Goal: Task Accomplishment & Management: Use online tool/utility

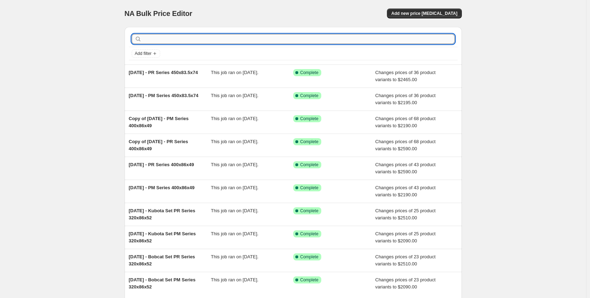
click at [202, 42] on input "text" at bounding box center [299, 39] width 312 height 10
type input "457"
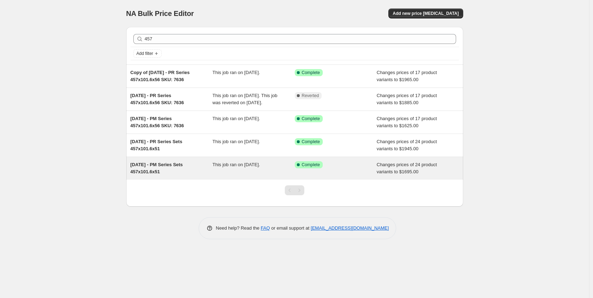
click at [218, 176] on div "This job ran on May 27, 2025." at bounding box center [254, 168] width 82 height 14
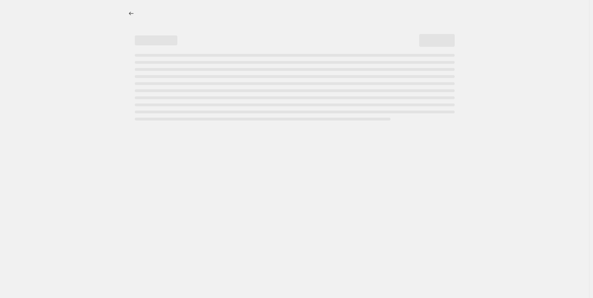
select select "pp"
select select "title"
select select "contains"
select select "title"
select select "contains"
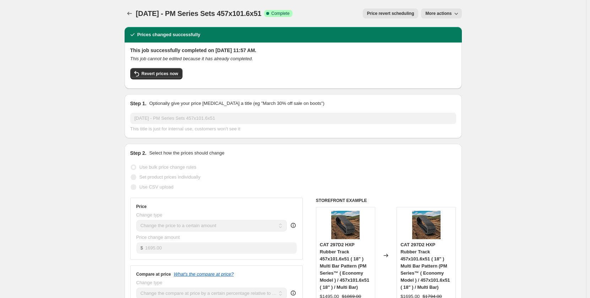
click at [442, 16] on button "More actions" at bounding box center [441, 14] width 40 height 10
click at [441, 27] on span "Copy to new job" at bounding box center [442, 28] width 33 height 5
select select "pp"
select select "title"
select select "contains"
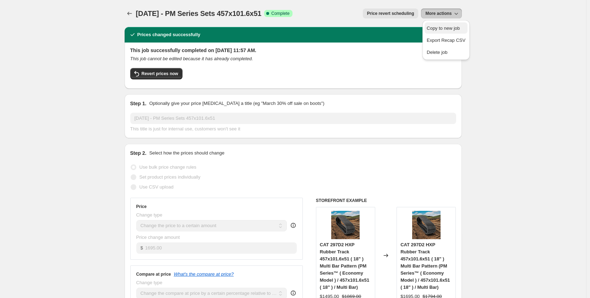
select select "title"
select select "contains"
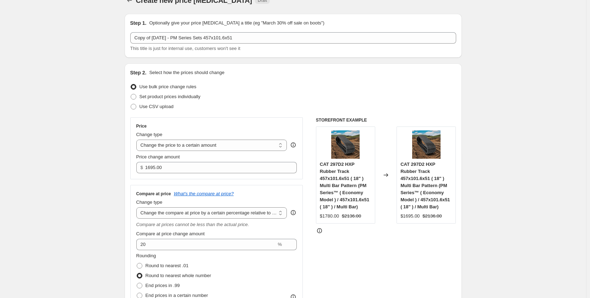
scroll to position [12, 0]
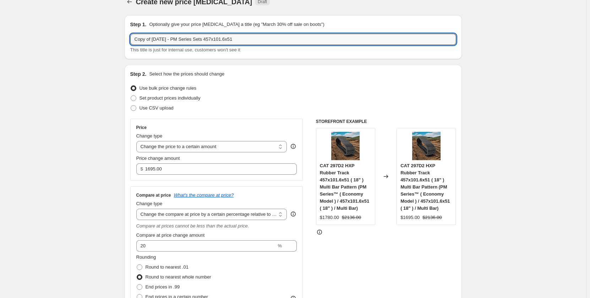
drag, startPoint x: 175, startPoint y: 39, endPoint x: 114, endPoint y: 44, distance: 60.8
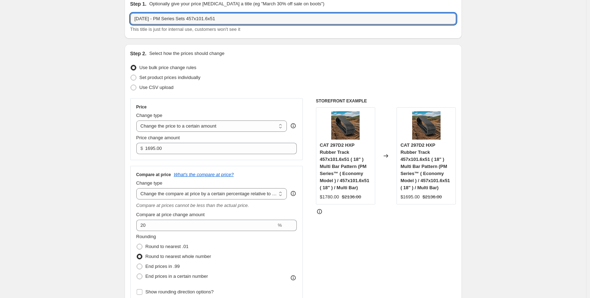
scroll to position [0, 0]
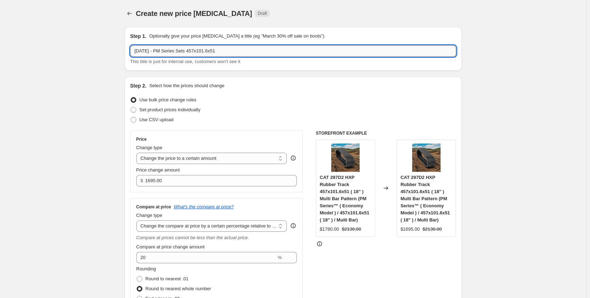
drag, startPoint x: 196, startPoint y: 52, endPoint x: 184, endPoint y: 50, distance: 11.5
click at [184, 50] on input "Sep 2025 - PM Series Sets 457x101.6x51" at bounding box center [293, 50] width 326 height 11
type input "[DATE] - PM Series 457x101.6x51"
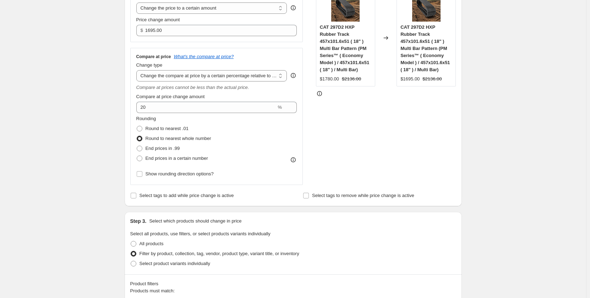
scroll to position [154, 0]
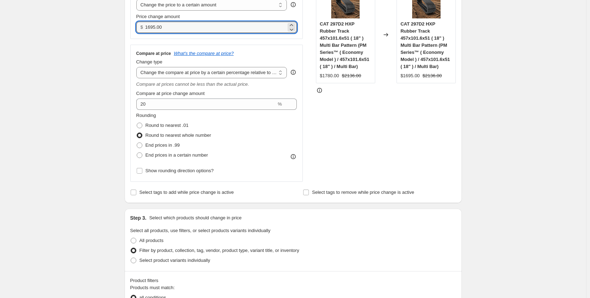
drag, startPoint x: 170, startPoint y: 27, endPoint x: 131, endPoint y: 28, distance: 38.7
click at [131, 28] on div "Step 2. Select how the prices should change Use bulk price change rules Set pro…" at bounding box center [293, 63] width 337 height 280
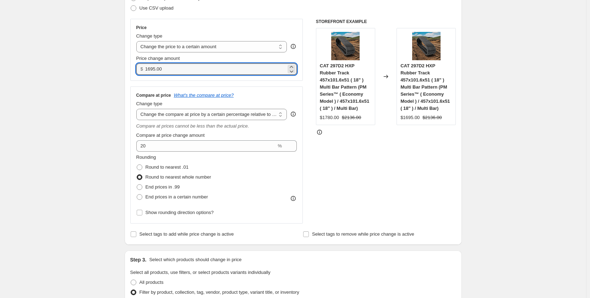
scroll to position [106, 0]
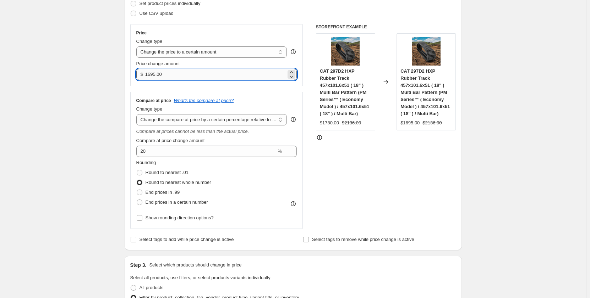
click at [167, 74] on input "1695.00" at bounding box center [215, 74] width 141 height 11
drag, startPoint x: 168, startPoint y: 74, endPoint x: 145, endPoint y: 76, distance: 22.8
click at [145, 76] on div "$ 1695.00" at bounding box center [216, 74] width 161 height 11
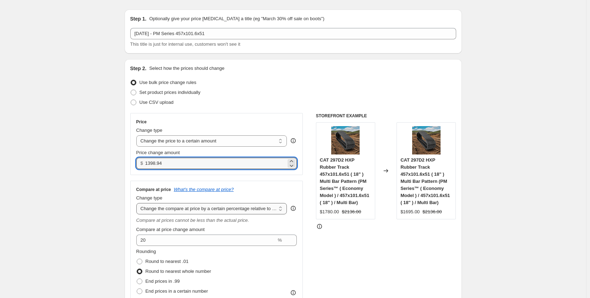
scroll to position [35, 0]
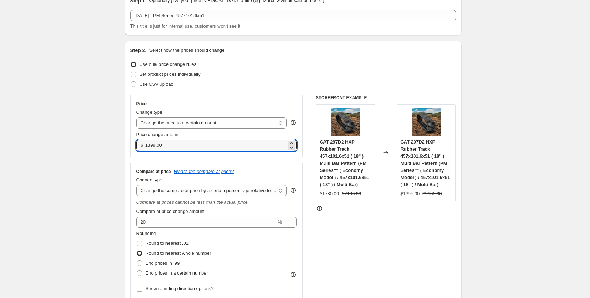
type input "1399.00"
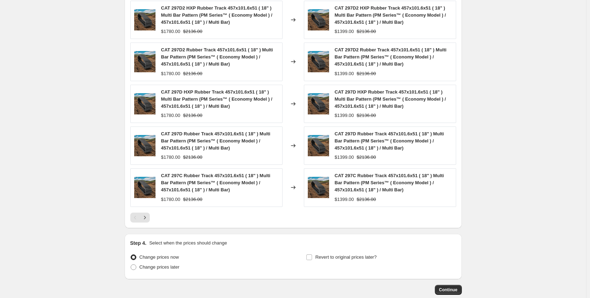
scroll to position [585, 0]
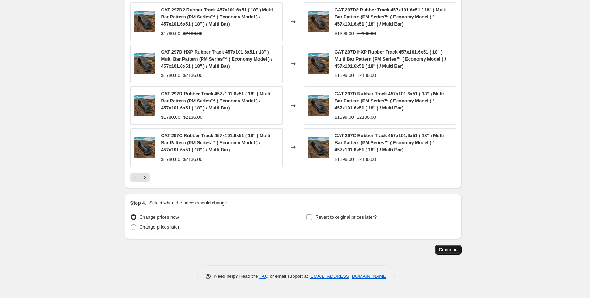
click at [441, 251] on span "Continue" at bounding box center [448, 250] width 18 height 6
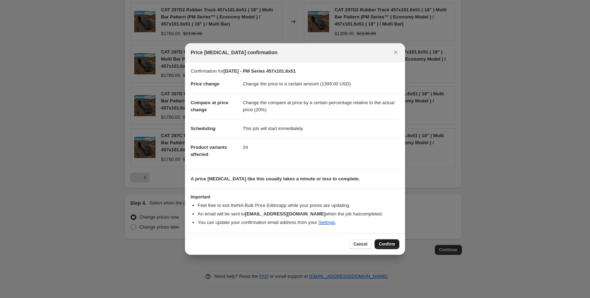
click at [381, 244] on span "Confirm" at bounding box center [387, 245] width 16 height 6
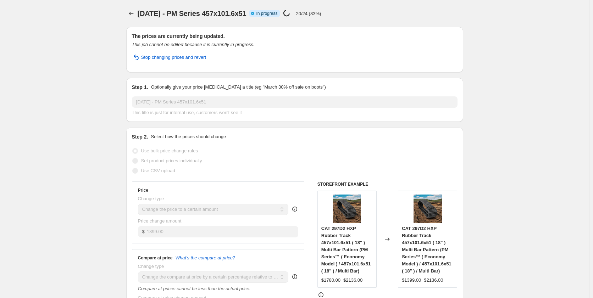
select select "pp"
select select "title"
select select "contains"
select select "title"
select select "contains"
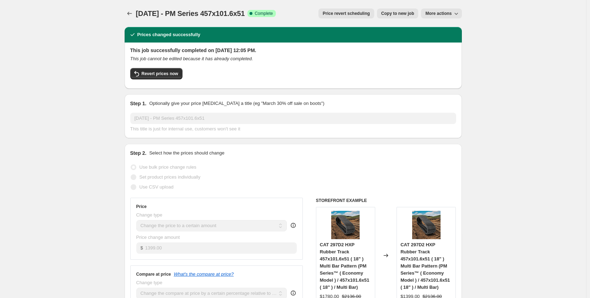
click at [404, 15] on span "Copy to new job" at bounding box center [397, 14] width 33 height 6
select select "pp"
select select "title"
select select "contains"
select select "title"
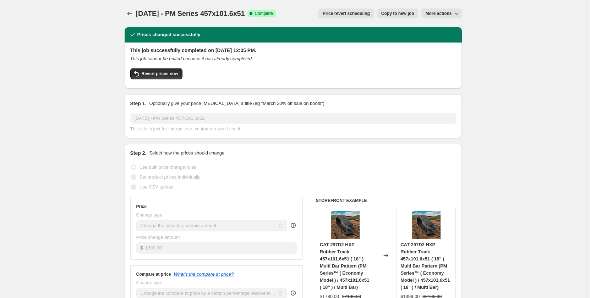
select select "contains"
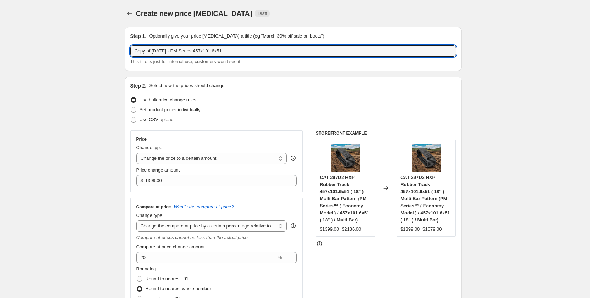
drag, startPoint x: 154, startPoint y: 52, endPoint x: 117, endPoint y: 52, distance: 36.9
type input "[DATE] - PM Series 457x101.6x51"
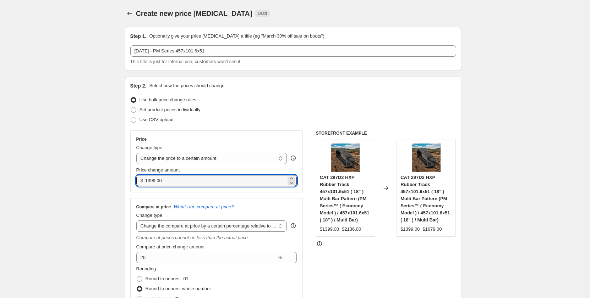
drag, startPoint x: 167, startPoint y: 183, endPoint x: 133, endPoint y: 186, distance: 34.2
click at [133, 186] on div "Price Change type Change the price to a certain amount Change the price by a ce…" at bounding box center [216, 162] width 173 height 62
type input "1625.00"
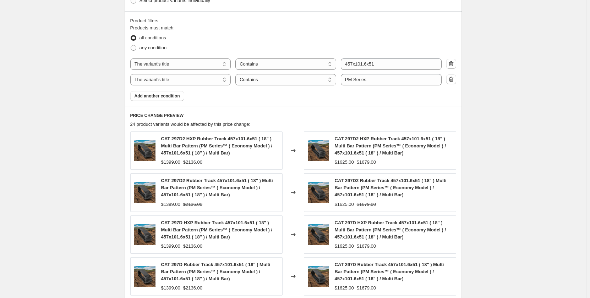
scroll to position [437, 0]
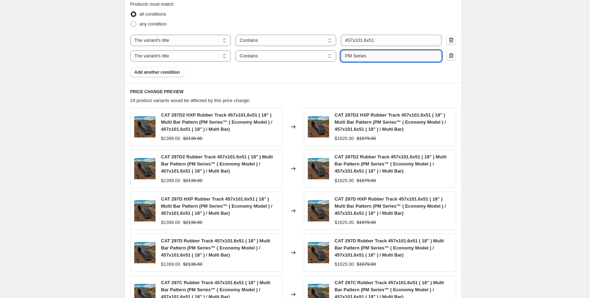
click at [352, 56] on input "PM Series" at bounding box center [391, 55] width 101 height 11
type input "PR Series"
click at [70, 103] on div "Create new price change job. This page is ready Create new price change job Dra…" at bounding box center [293, 4] width 586 height 883
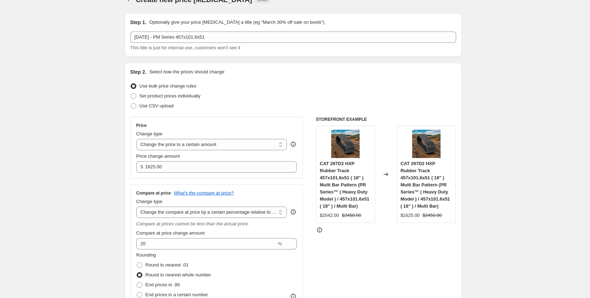
scroll to position [0, 0]
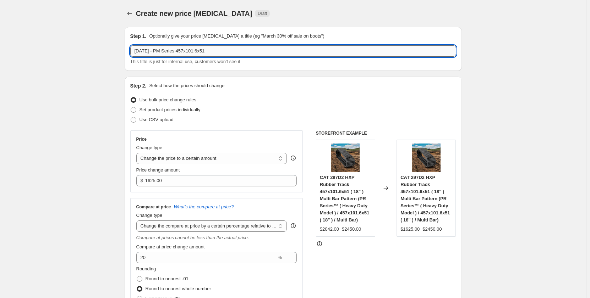
click at [166, 49] on input "[DATE] - PM Series 457x101.6x51" at bounding box center [293, 50] width 326 height 11
type input "[DATE] - PR Series 457x101.6x51"
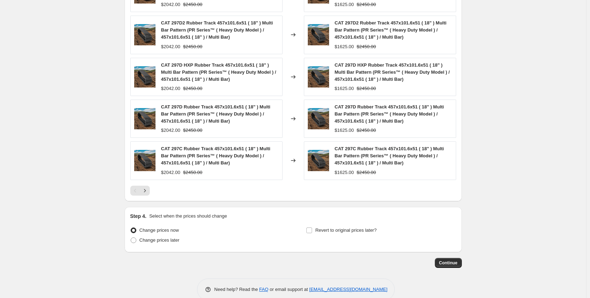
scroll to position [579, 0]
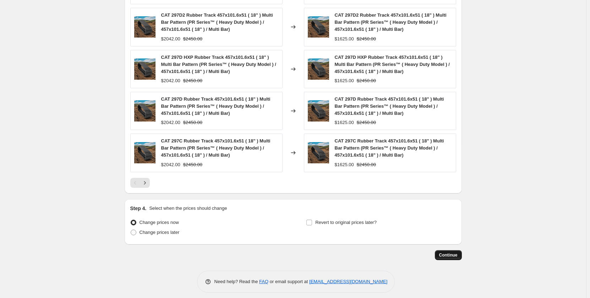
click at [443, 255] on span "Continue" at bounding box center [448, 256] width 18 height 6
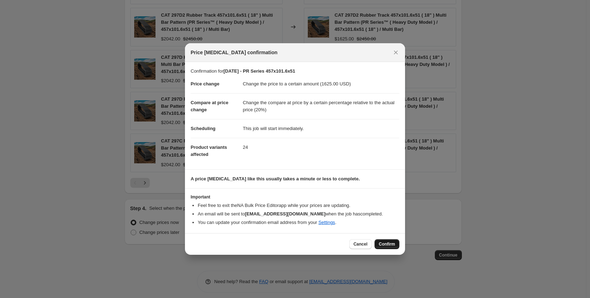
click at [382, 245] on span "Confirm" at bounding box center [387, 245] width 16 height 6
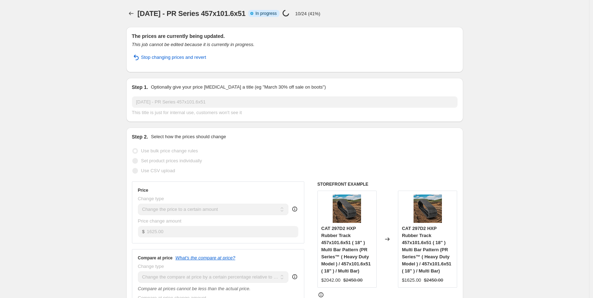
select select "pp"
select select "title"
select select "contains"
select select "title"
select select "contains"
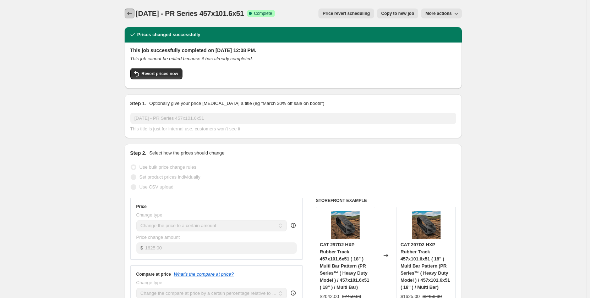
click at [131, 15] on icon "Price change jobs" at bounding box center [129, 13] width 7 height 7
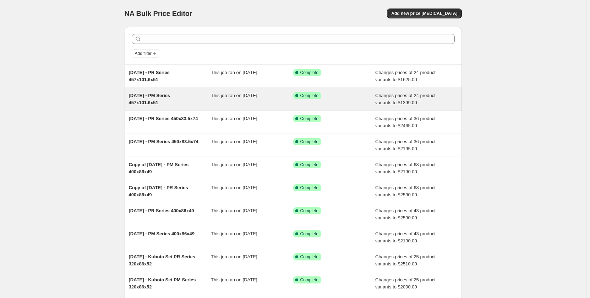
click at [235, 107] on div "Sep 2025 - PM Series 457x101.6x51 This job ran on September 19, 2025. Success C…" at bounding box center [293, 99] width 337 height 23
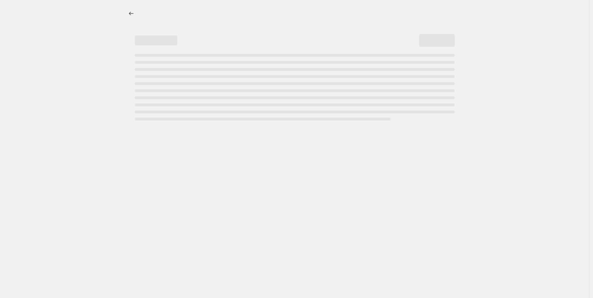
select select "pp"
select select "title"
select select "contains"
select select "title"
select select "contains"
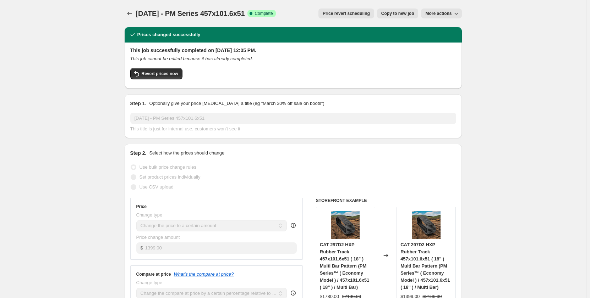
click at [433, 12] on span "More actions" at bounding box center [438, 14] width 26 height 6
click at [399, 13] on span "Copy to new job" at bounding box center [397, 14] width 33 height 6
select select "pp"
select select "title"
select select "contains"
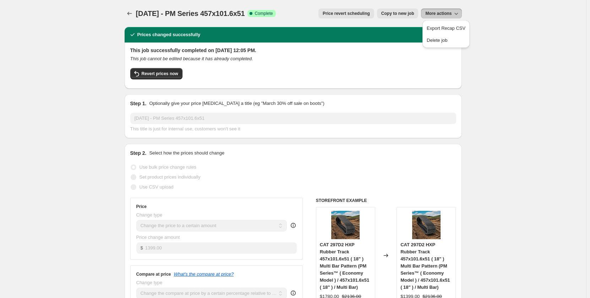
select select "title"
select select "contains"
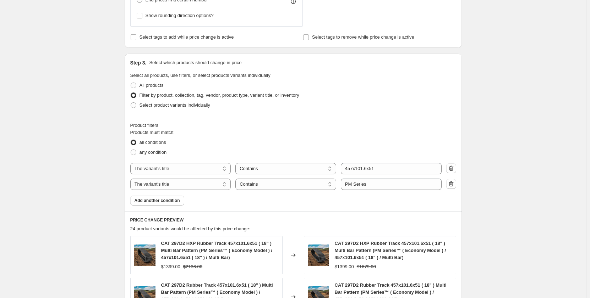
scroll to position [343, 0]
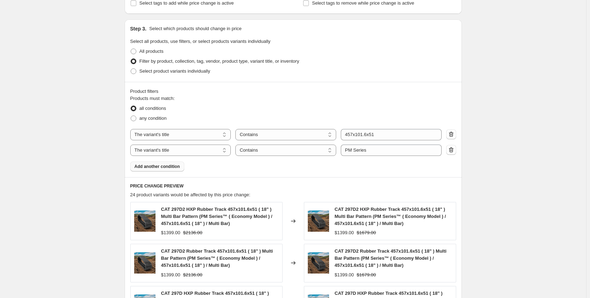
click at [169, 167] on span "Add another condition" at bounding box center [156, 167] width 45 height 6
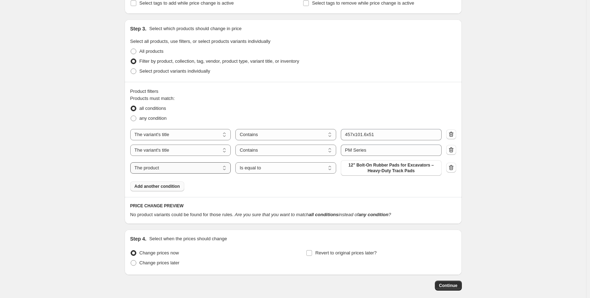
click at [197, 173] on select "The product The product's collection The product's tag The product's vendor The…" at bounding box center [180, 168] width 101 height 11
select select "tag"
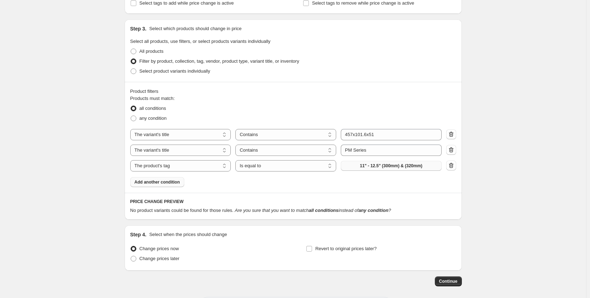
click at [356, 170] on button "11" - 12.5" (300mm) & (320mm)" at bounding box center [391, 166] width 101 height 10
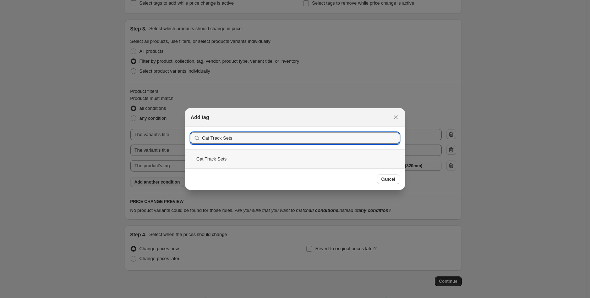
type input "Cat Track Sets"
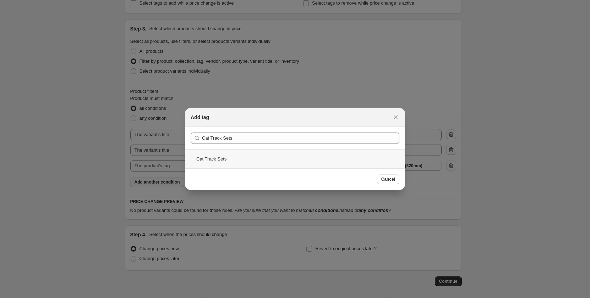
click at [244, 164] on div "Cat Track Sets" at bounding box center [295, 159] width 220 height 19
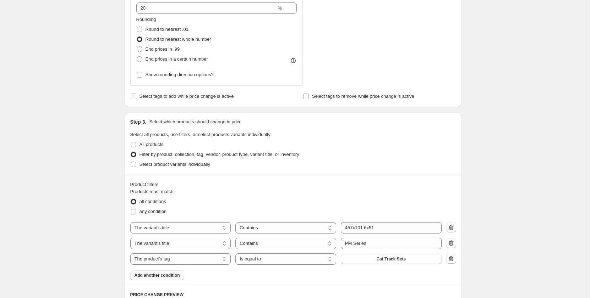
scroll to position [260, 0]
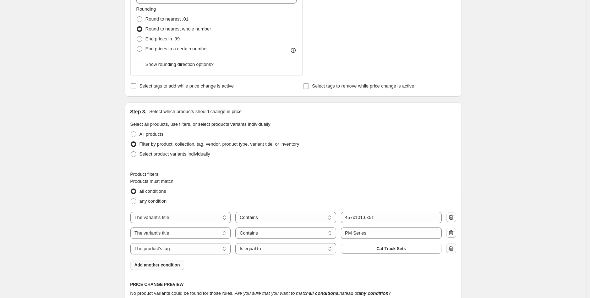
click at [452, 249] on icon "button" at bounding box center [450, 248] width 7 height 7
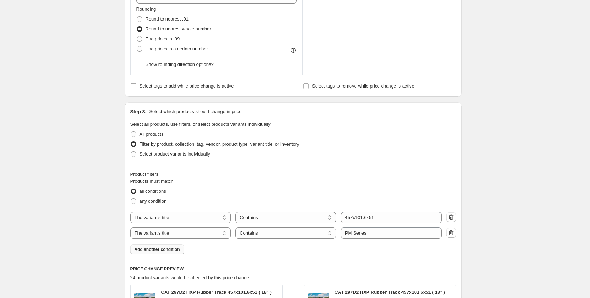
click at [159, 249] on span "Add another condition" at bounding box center [156, 250] width 45 height 6
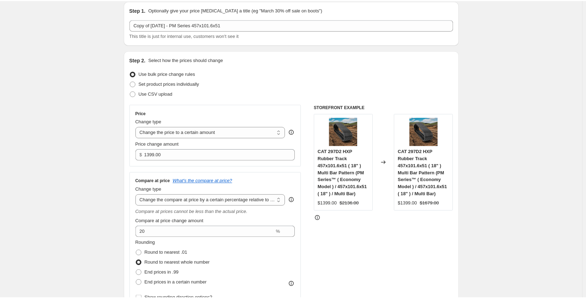
scroll to position [0, 0]
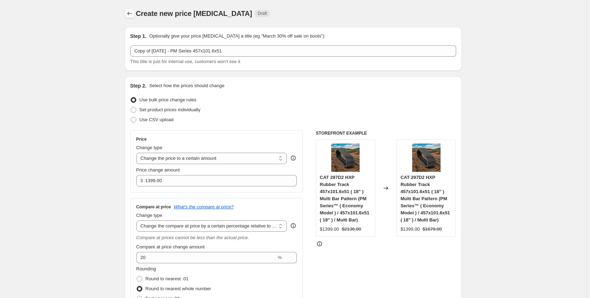
click at [129, 14] on icon "Price change jobs" at bounding box center [129, 13] width 7 height 7
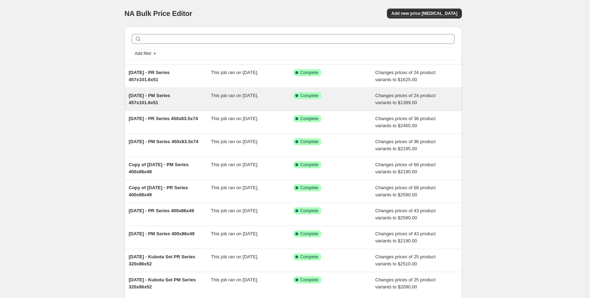
click at [343, 99] on div "Success Complete Complete" at bounding box center [329, 95] width 72 height 7
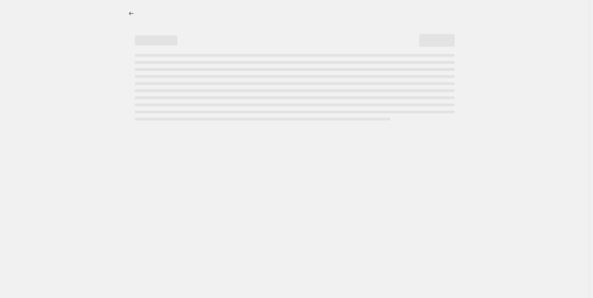
select select "pp"
select select "title"
select select "contains"
select select "title"
select select "contains"
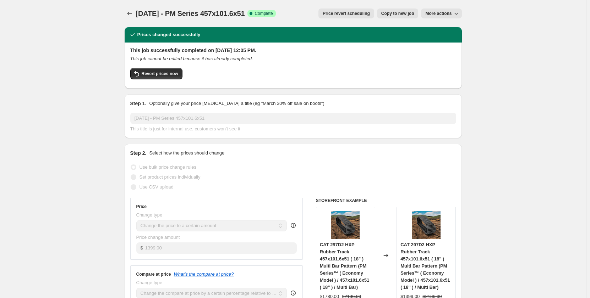
click at [385, 15] on span "Copy to new job" at bounding box center [397, 14] width 33 height 6
select select "pp"
select select "title"
select select "contains"
select select "title"
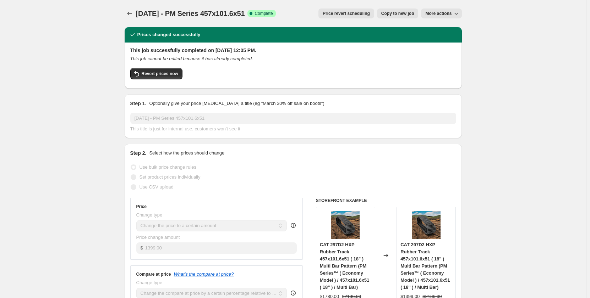
select select "contains"
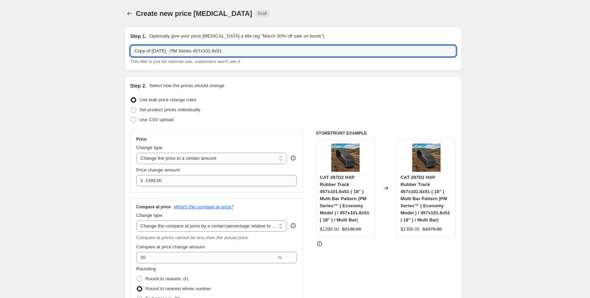
drag, startPoint x: 156, startPoint y: 53, endPoint x: 120, endPoint y: 56, distance: 36.0
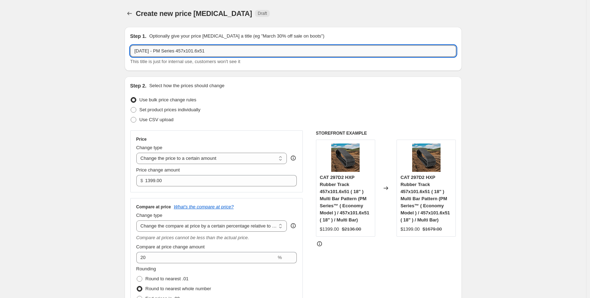
drag, startPoint x: 221, startPoint y: 53, endPoint x: 214, endPoint y: 53, distance: 6.8
click at [214, 53] on input "[DATE] - PM Series 457x101.6x51" at bounding box center [293, 50] width 326 height 11
type input "[DATE] - PM Series 457x101.6x56"
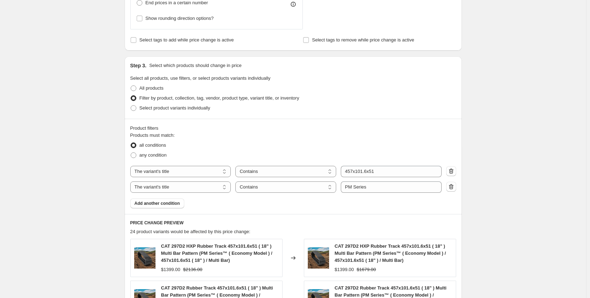
scroll to position [319, 0]
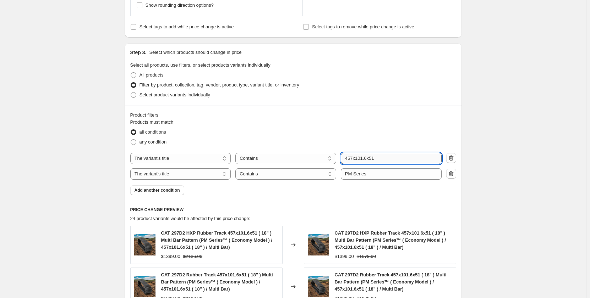
click at [380, 159] on input "457x101.6x51" at bounding box center [391, 158] width 101 height 11
type input "457x101.6x56"
click at [103, 166] on div "Create new price [MEDICAL_DATA]. This page is ready Create new price [MEDICAL_D…" at bounding box center [293, 122] width 586 height 883
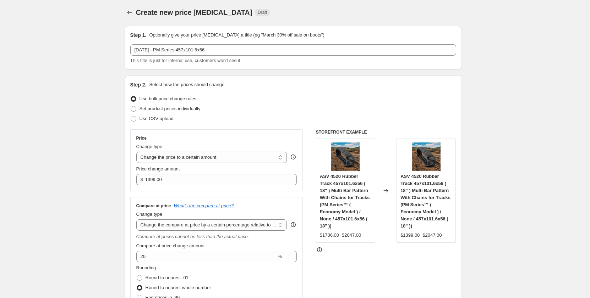
scroll to position [0, 0]
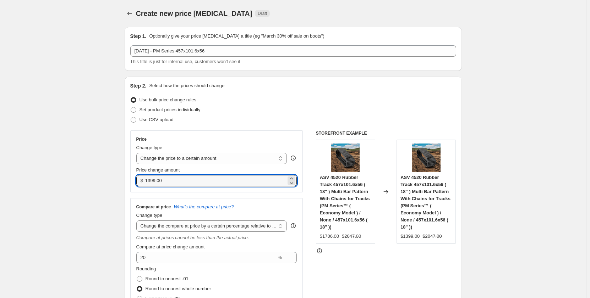
drag, startPoint x: 175, startPoint y: 183, endPoint x: 145, endPoint y: 187, distance: 30.7
click at [145, 187] on div "Price Change type Change the price to a certain amount Change the price by a ce…" at bounding box center [216, 162] width 173 height 62
click at [150, 182] on input "1599.00" at bounding box center [215, 180] width 141 height 11
click at [171, 179] on input "1599.00" at bounding box center [215, 180] width 141 height 11
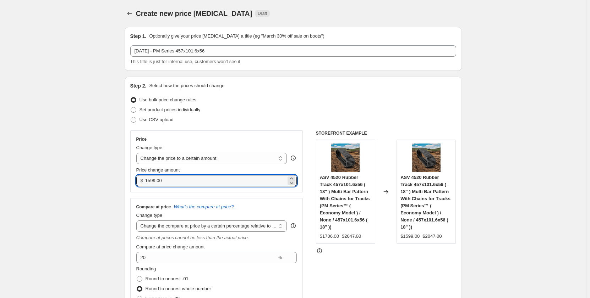
drag, startPoint x: 169, startPoint y: 181, endPoint x: 131, endPoint y: 181, distance: 38.3
click at [131, 181] on div "Step 2. Select how the prices should change Use bulk price change rules Set pro…" at bounding box center [293, 217] width 337 height 280
type input "1499.00"
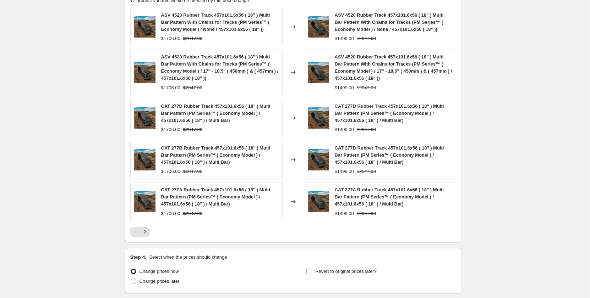
scroll to position [592, 0]
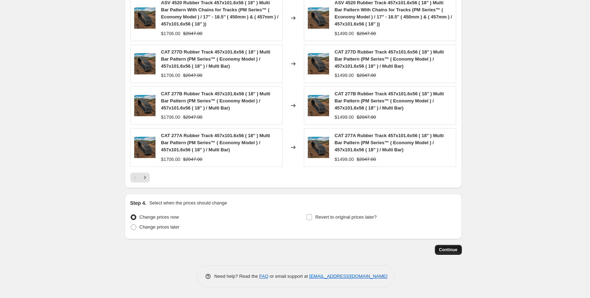
click at [451, 249] on span "Continue" at bounding box center [448, 250] width 18 height 6
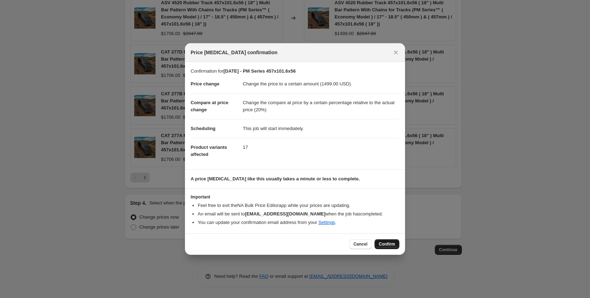
click at [385, 243] on span "Confirm" at bounding box center [387, 245] width 16 height 6
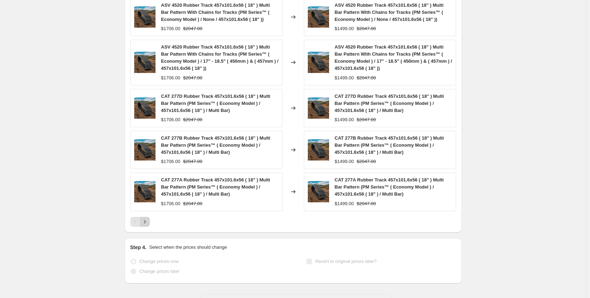
click at [148, 219] on icon "Next" at bounding box center [144, 222] width 7 height 7
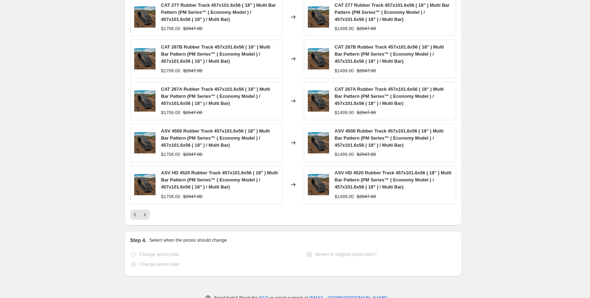
scroll to position [599, 0]
click at [146, 222] on div "PRICE CHANGE PREVIEW 17 product variants would be affected by this price change…" at bounding box center [293, 99] width 337 height 252
click at [146, 217] on icon "Next" at bounding box center [144, 214] width 7 height 7
click at [148, 217] on icon "Next" at bounding box center [144, 214] width 7 height 7
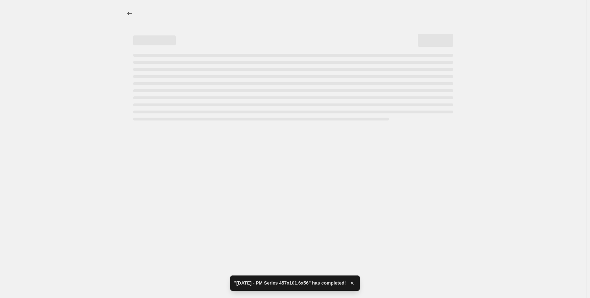
scroll to position [0, 0]
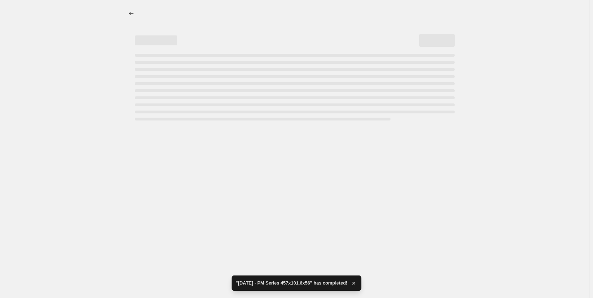
select select "pp"
select select "title"
select select "contains"
select select "title"
select select "contains"
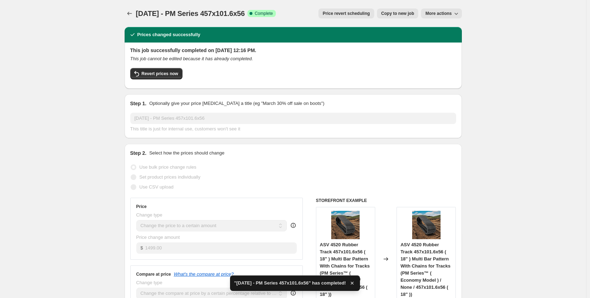
click at [396, 15] on span "Copy to new job" at bounding box center [397, 14] width 33 height 6
select select "pp"
select select "title"
select select "contains"
select select "title"
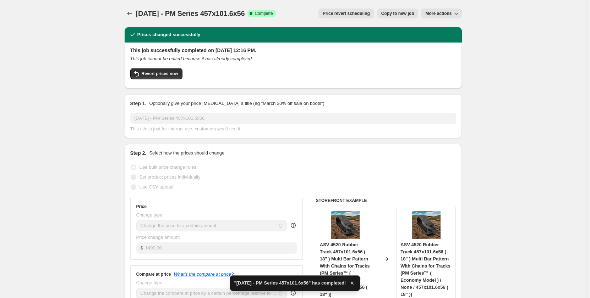
select select "contains"
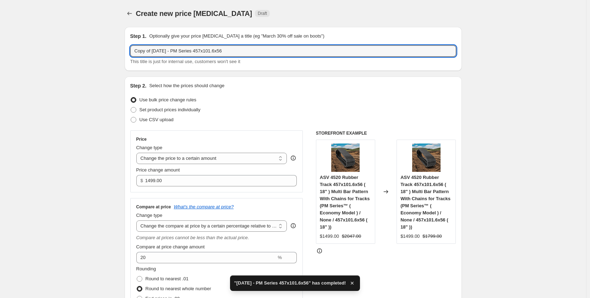
drag, startPoint x: 155, startPoint y: 49, endPoint x: 123, endPoint y: 54, distance: 33.0
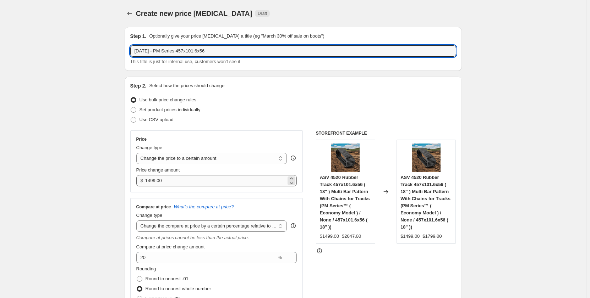
type input "[DATE] - PM Series 457x101.6x56"
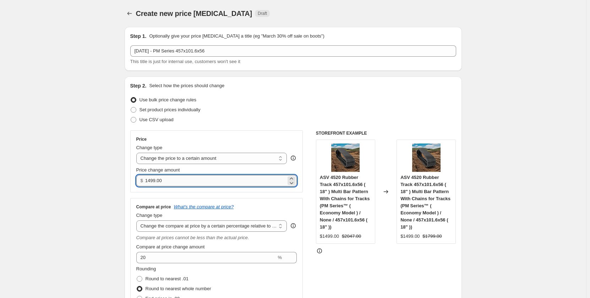
drag, startPoint x: 174, startPoint y: 180, endPoint x: 149, endPoint y: 184, distance: 25.1
click at [149, 184] on input "1499.00" at bounding box center [215, 180] width 141 height 11
type input "1765.00"
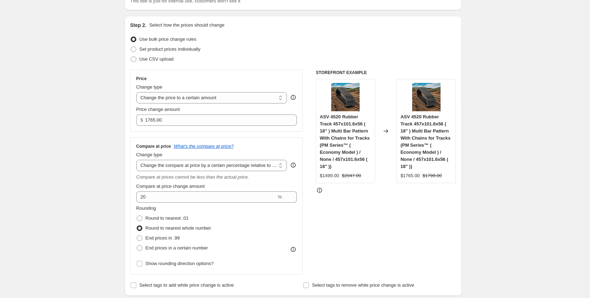
scroll to position [106, 0]
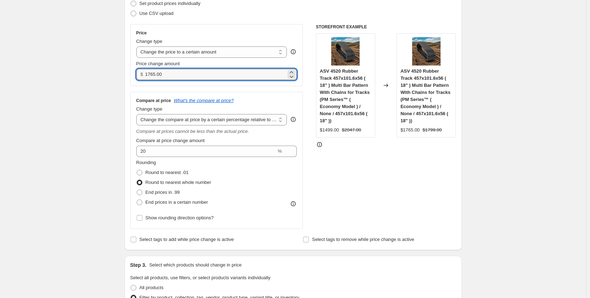
drag, startPoint x: 169, startPoint y: 77, endPoint x: 146, endPoint y: 76, distance: 22.4
click at [146, 76] on div "$ 1765.00" at bounding box center [216, 74] width 161 height 11
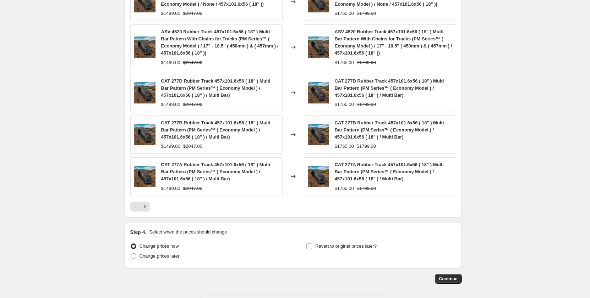
scroll to position [592, 0]
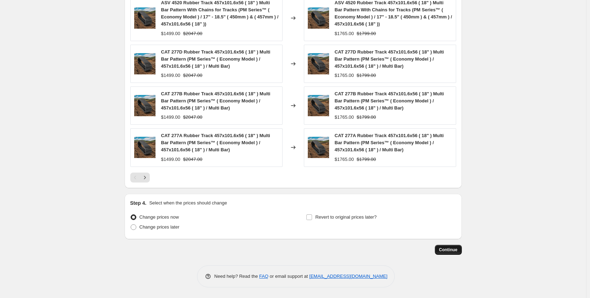
click at [447, 250] on span "Continue" at bounding box center [448, 250] width 18 height 6
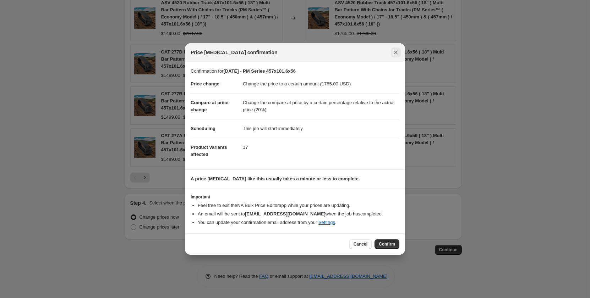
click at [398, 53] on icon "Close" at bounding box center [395, 52] width 7 height 7
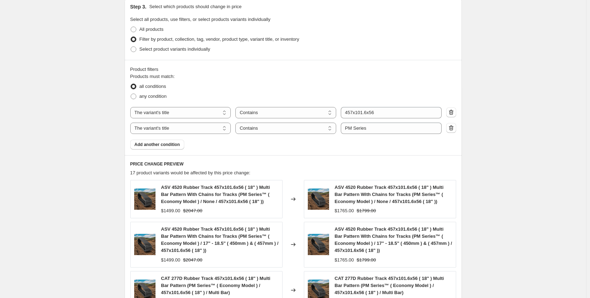
scroll to position [414, 0]
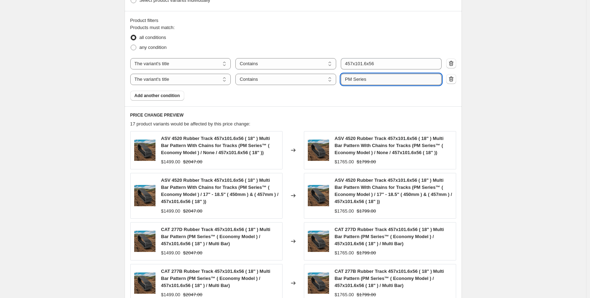
click at [349, 81] on input "PM Series" at bounding box center [391, 79] width 101 height 11
type input "PR Series"
click at [86, 130] on div "Create new price [MEDICAL_DATA]. This page is ready Create new price [MEDICAL_D…" at bounding box center [293, 31] width 586 height 890
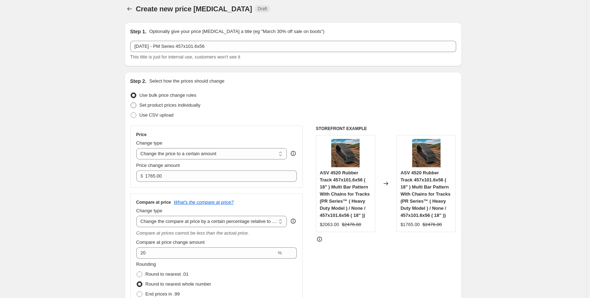
scroll to position [0, 0]
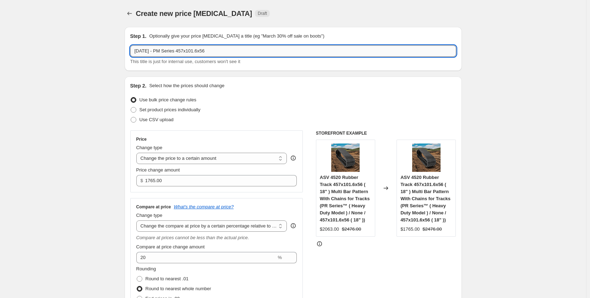
click at [166, 49] on input "[DATE] - PM Series 457x101.6x56" at bounding box center [293, 50] width 326 height 11
type input "[DATE] - PR Series 457x101.6x56"
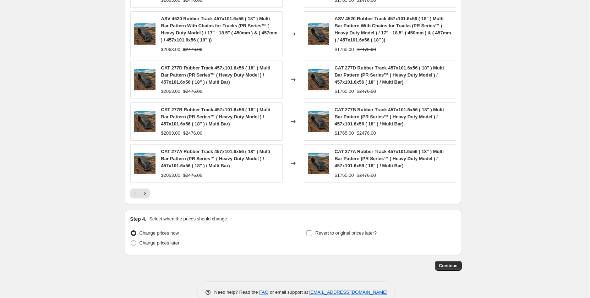
scroll to position [579, 0]
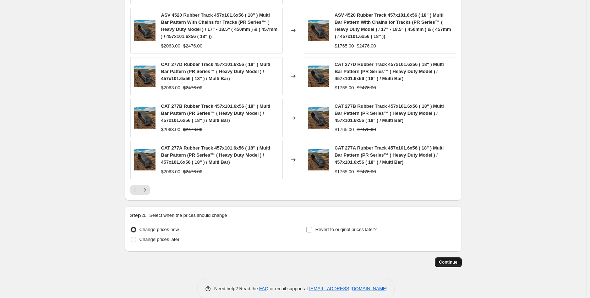
click at [461, 265] on button "Continue" at bounding box center [448, 263] width 27 height 10
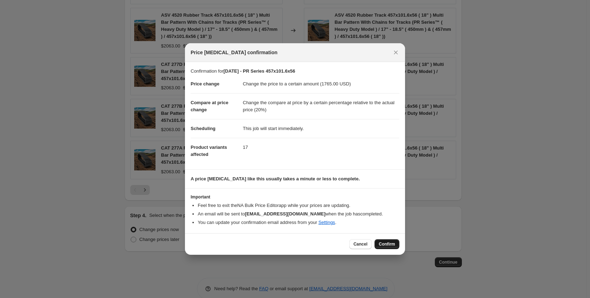
click at [387, 244] on span "Confirm" at bounding box center [387, 245] width 16 height 6
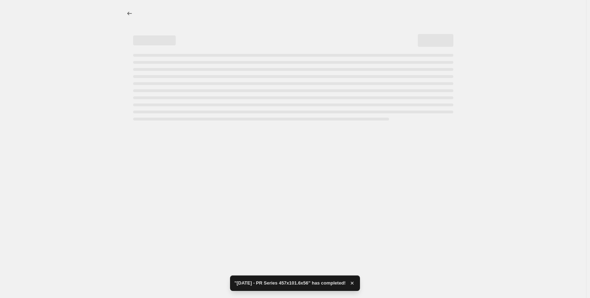
select select "pp"
select select "title"
select select "contains"
select select "title"
select select "contains"
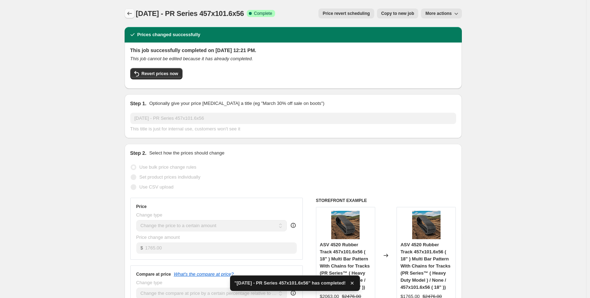
click at [130, 15] on icon "Price change jobs" at bounding box center [129, 14] width 5 height 4
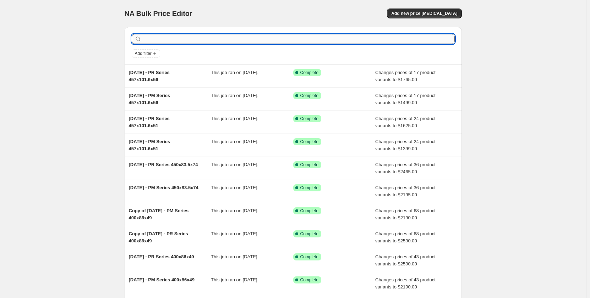
click at [153, 39] on input "text" at bounding box center [299, 39] width 312 height 10
type input "450"
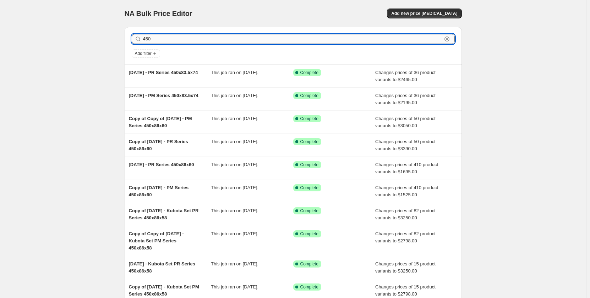
click at [164, 38] on input "450" at bounding box center [292, 39] width 299 height 10
type input "450x81"
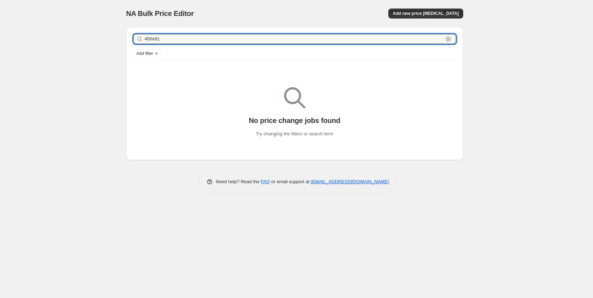
drag, startPoint x: 203, startPoint y: 39, endPoint x: 109, endPoint y: 41, distance: 94.7
click at [109, 41] on div "NA Bulk Price Editor. This page is ready NA Bulk Price Editor Add new price [ME…" at bounding box center [294, 149] width 589 height 298
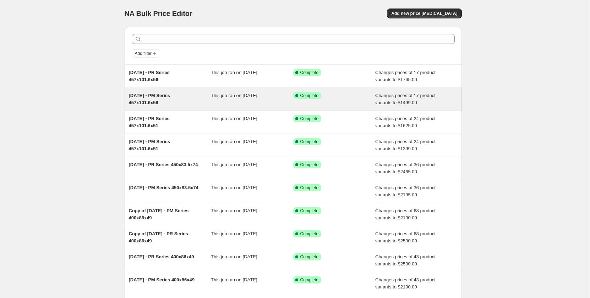
click at [242, 103] on div "This job ran on [DATE]." at bounding box center [252, 99] width 82 height 14
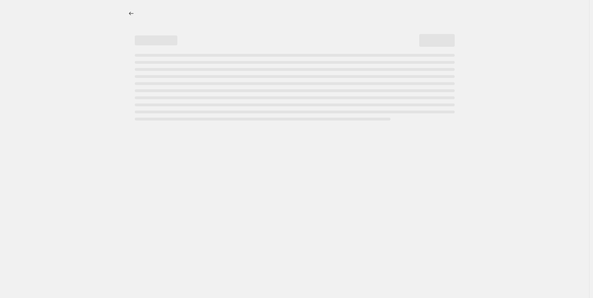
select select "pp"
select select "title"
select select "contains"
select select "title"
select select "contains"
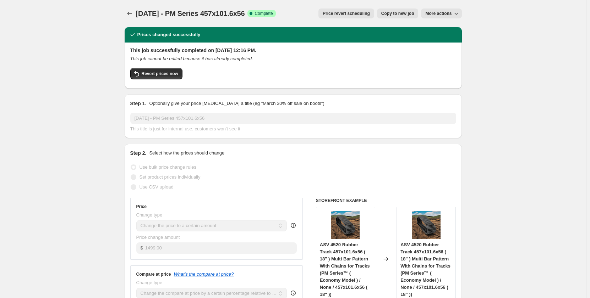
click at [413, 15] on span "Copy to new job" at bounding box center [397, 14] width 33 height 6
select select "pp"
select select "title"
select select "contains"
select select "title"
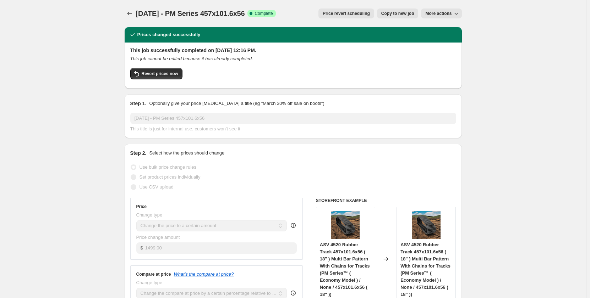
select select "contains"
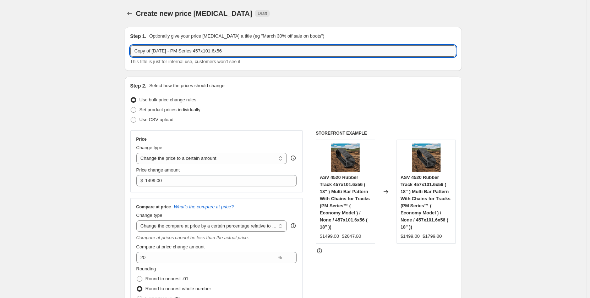
click at [209, 50] on input "Copy of [DATE] - PM Series 457x101.6x56" at bounding box center [293, 50] width 326 height 11
drag, startPoint x: 225, startPoint y: 53, endPoint x: 216, endPoint y: 51, distance: 9.0
click at [216, 51] on input "Copy of [DATE] - PM Series 450x101.6x56" at bounding box center [293, 50] width 326 height 11
click at [232, 49] on input "Copy of [DATE] - PM Series 450x81x56" at bounding box center [293, 50] width 326 height 11
drag, startPoint x: 154, startPoint y: 50, endPoint x: 98, endPoint y: 57, distance: 56.9
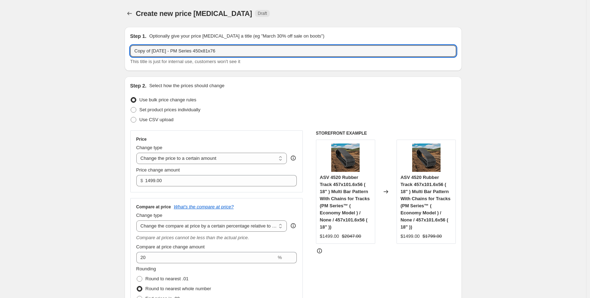
type input "[DATE] - PM Series 450x81x76"
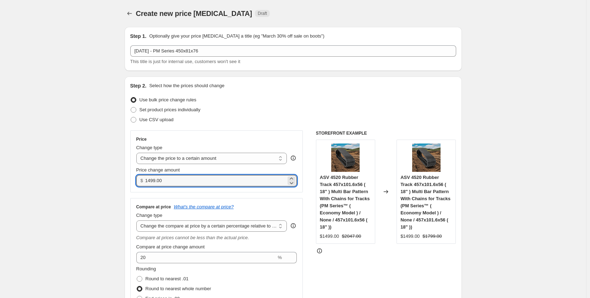
drag, startPoint x: 175, startPoint y: 180, endPoint x: 143, endPoint y: 185, distance: 32.6
click at [143, 185] on div "$ 1499.00" at bounding box center [216, 180] width 161 height 11
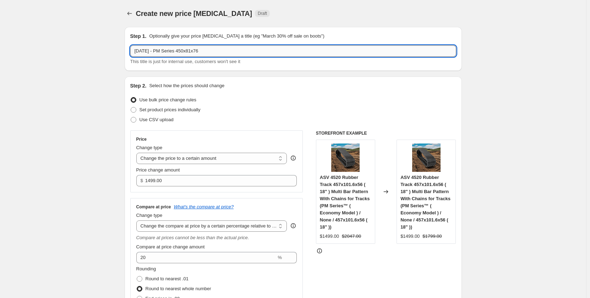
drag, startPoint x: 209, startPoint y: 51, endPoint x: 186, endPoint y: 52, distance: 23.1
click at [186, 52] on input "[DATE] - PM Series 450x81x76" at bounding box center [293, 50] width 326 height 11
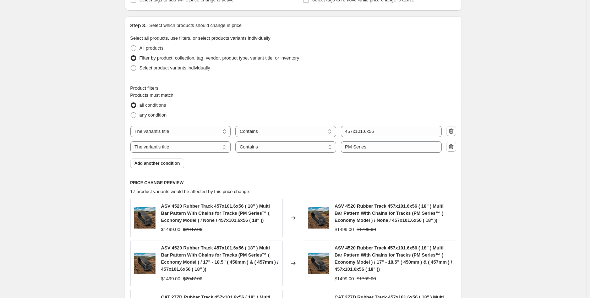
scroll to position [355, 0]
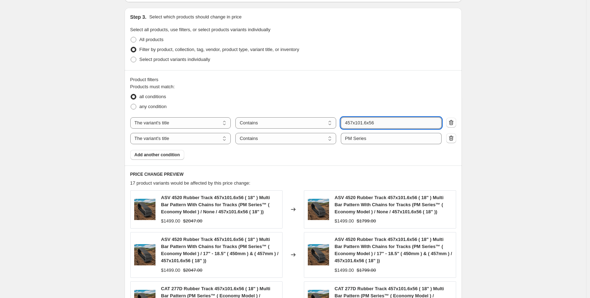
drag, startPoint x: 380, startPoint y: 121, endPoint x: 346, endPoint y: 121, distance: 34.1
click at [346, 121] on input "457x101.6x56" at bounding box center [391, 122] width 101 height 11
paste input "0x81x7"
click at [362, 92] on div "all conditions" at bounding box center [293, 97] width 326 height 10
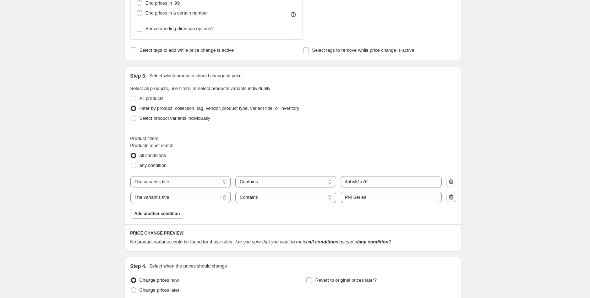
scroll to position [296, 0]
click at [346, 182] on input "450x81x76" at bounding box center [391, 182] width 101 height 11
click at [377, 184] on input "450x81x76" at bounding box center [391, 182] width 101 height 11
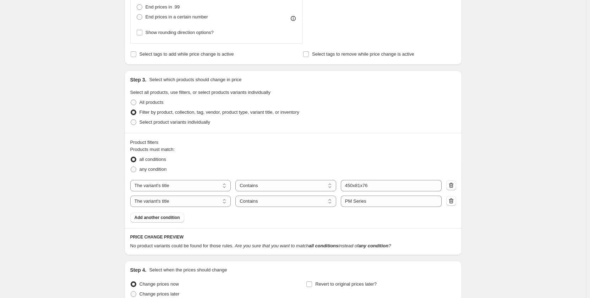
scroll to position [284, 0]
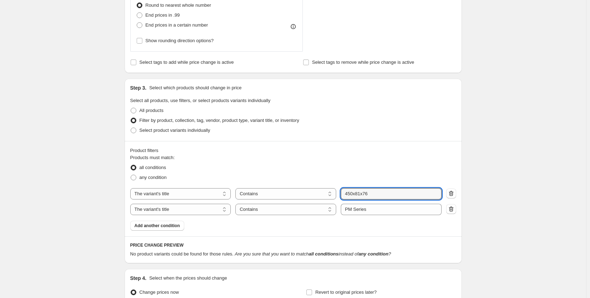
drag, startPoint x: 382, startPoint y: 194, endPoint x: 341, endPoint y: 194, distance: 41.5
click at [341, 194] on div "The product The product's collection The product's tag The product's vendor The…" at bounding box center [285, 193] width 311 height 11
paste input "W"
type input "450x81Wx76"
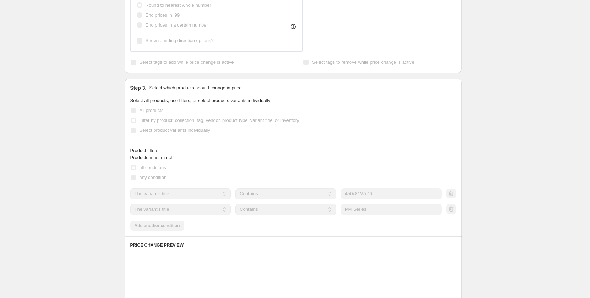
click at [317, 159] on fieldset "Products must match: all conditions any condition" at bounding box center [293, 168] width 326 height 28
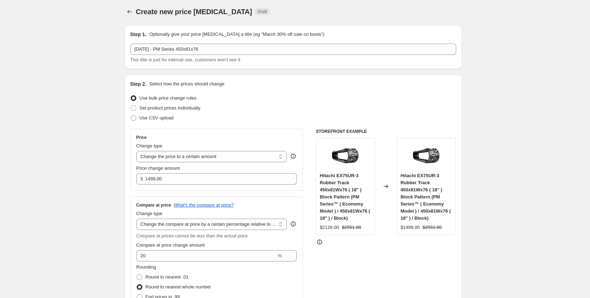
scroll to position [0, 0]
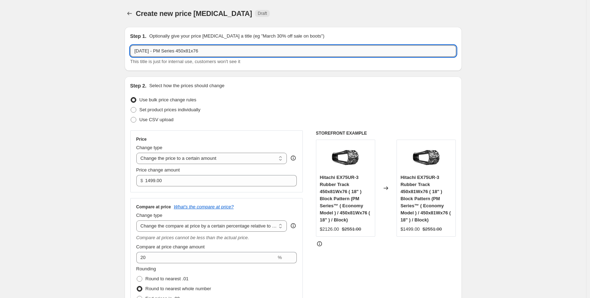
drag, startPoint x: 212, startPoint y: 49, endPoint x: 187, endPoint y: 49, distance: 25.6
click at [187, 49] on input "[DATE] - PM Series 450x81x76" at bounding box center [293, 50] width 326 height 11
paste input "W"
type input "[DATE] - PM Series 450x81Wx76"
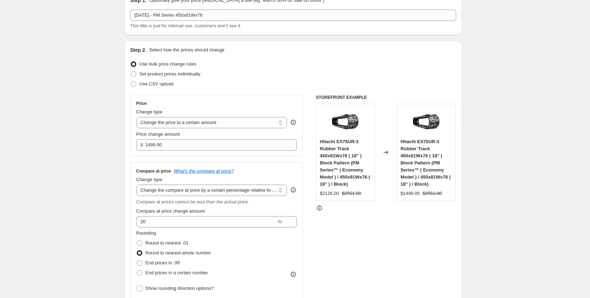
scroll to position [35, 0]
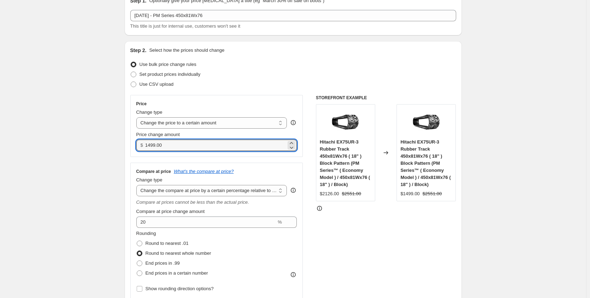
drag, startPoint x: 171, startPoint y: 145, endPoint x: 138, endPoint y: 147, distance: 32.7
click at [138, 147] on div "$ 1499.00" at bounding box center [216, 145] width 161 height 11
drag, startPoint x: 186, startPoint y: 148, endPoint x: 140, endPoint y: 149, distance: 45.4
click at [140, 149] on div "$ 15.00" at bounding box center [216, 145] width 161 height 11
click at [174, 140] on input "15.00" at bounding box center [215, 145] width 141 height 11
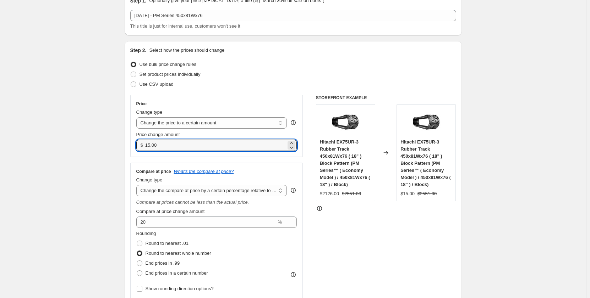
drag, startPoint x: 171, startPoint y: 144, endPoint x: 121, endPoint y: 151, distance: 50.5
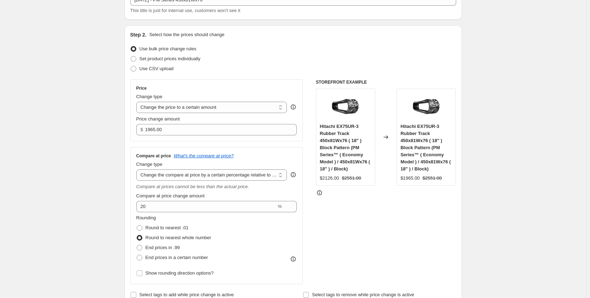
scroll to position [47, 0]
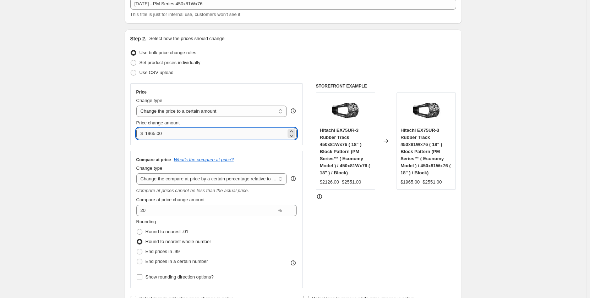
click at [150, 133] on input "1965.00" at bounding box center [215, 133] width 141 height 11
click at [155, 134] on input "1965.00" at bounding box center [215, 133] width 141 height 11
type input "1985.00"
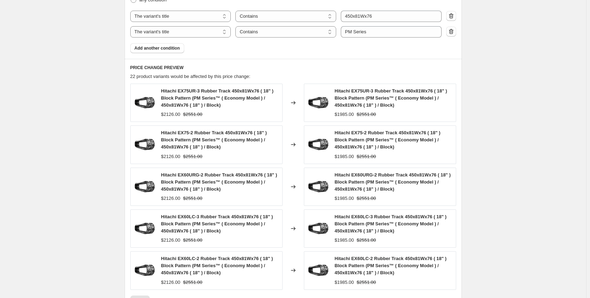
scroll to position [585, 0]
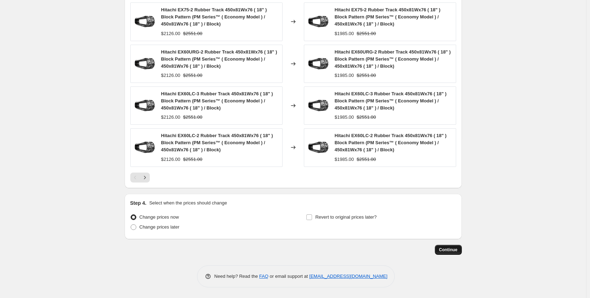
click at [442, 252] on span "Continue" at bounding box center [448, 250] width 18 height 6
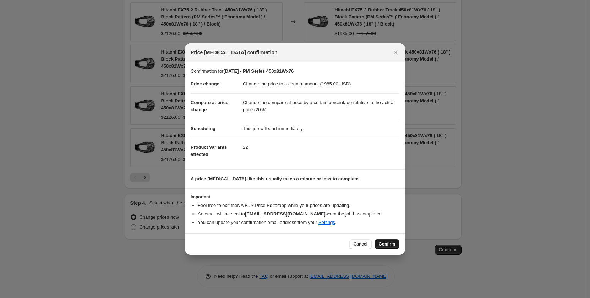
click at [383, 244] on span "Confirm" at bounding box center [387, 245] width 16 height 6
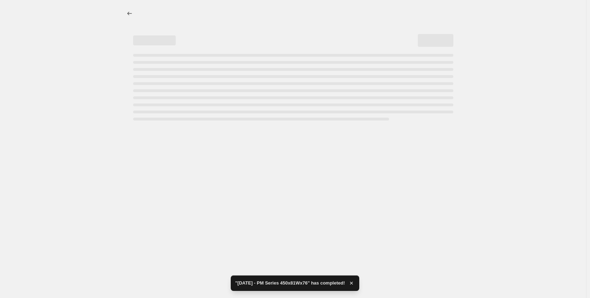
select select "pp"
select select "title"
select select "contains"
select select "title"
select select "contains"
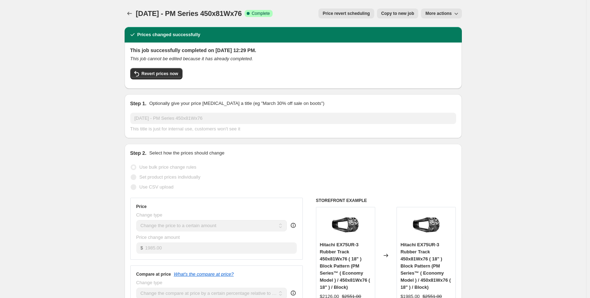
click at [392, 15] on span "Copy to new job" at bounding box center [397, 14] width 33 height 6
select select "pp"
select select "title"
select select "contains"
select select "title"
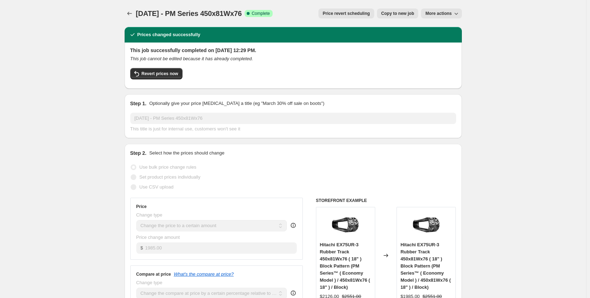
select select "contains"
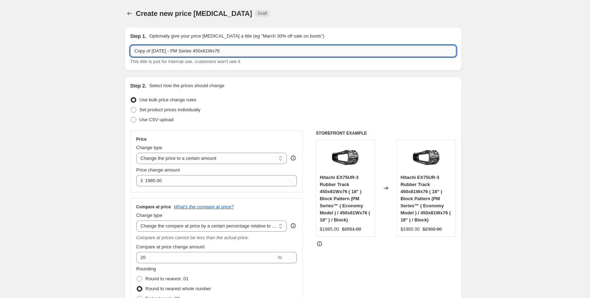
click at [186, 53] on input "Copy of [DATE] - PM Series 450x81Wx76" at bounding box center [293, 50] width 326 height 11
drag, startPoint x: 155, startPoint y: 51, endPoint x: 128, endPoint y: 54, distance: 27.9
click at [128, 54] on div "Step 1. Optionally give your price [MEDICAL_DATA] a title (eg "March 30% off sa…" at bounding box center [293, 49] width 337 height 44
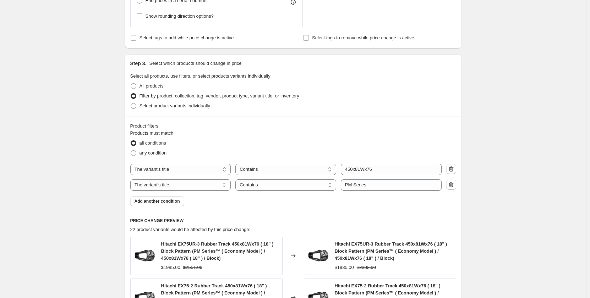
scroll to position [331, 0]
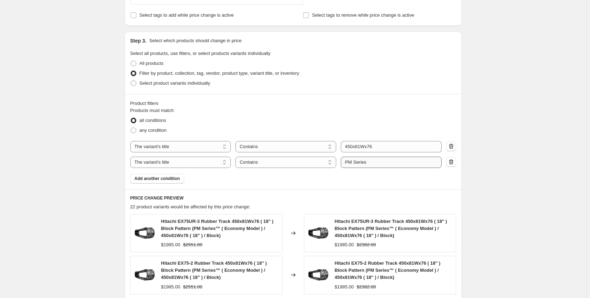
type input "[DATE] - PR Series 450x81Wx76"
click at [350, 162] on input "PM Series" at bounding box center [391, 162] width 101 height 11
type input "PR Series"
click at [89, 167] on div "Create new price [MEDICAL_DATA]. This page is ready Create new price [MEDICAL_D…" at bounding box center [293, 110] width 586 height 883
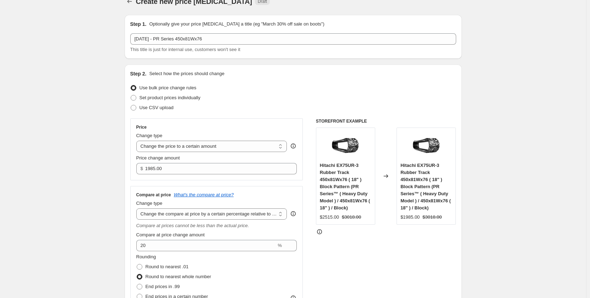
scroll to position [12, 0]
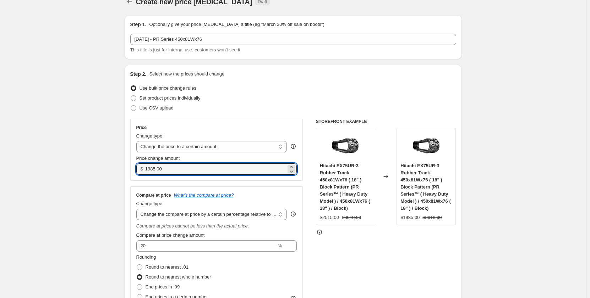
drag, startPoint x: 183, startPoint y: 167, endPoint x: 126, endPoint y: 175, distance: 57.6
click at [153, 170] on input "2195.00" at bounding box center [215, 169] width 141 height 11
click at [153, 171] on input "2195.00" at bounding box center [215, 169] width 141 height 11
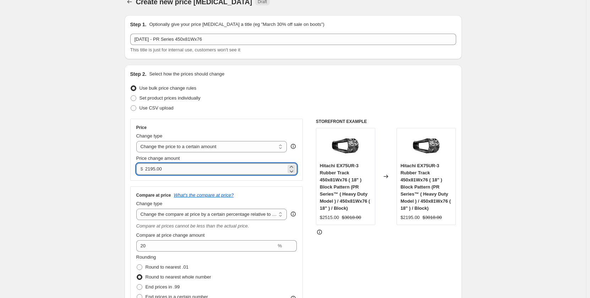
drag, startPoint x: 153, startPoint y: 170, endPoint x: 149, endPoint y: 170, distance: 4.0
click at [149, 170] on input "2195.00" at bounding box center [215, 169] width 141 height 11
click at [150, 169] on input "2195.00" at bounding box center [215, 169] width 141 height 11
click at [153, 167] on input "2295.00" at bounding box center [215, 169] width 141 height 11
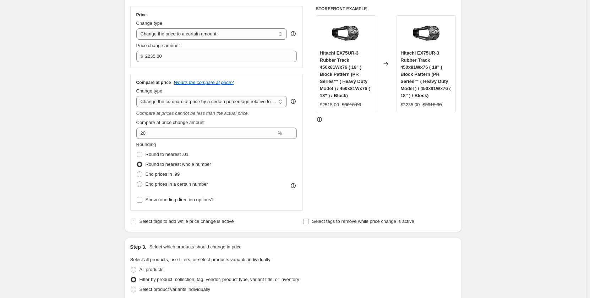
scroll to position [118, 0]
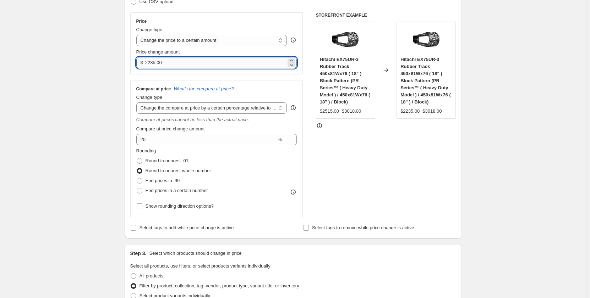
drag, startPoint x: 150, startPoint y: 63, endPoint x: 159, endPoint y: 65, distance: 8.6
click at [159, 65] on input "2235.00" at bounding box center [215, 62] width 141 height 11
drag, startPoint x: 158, startPoint y: 65, endPoint x: 151, endPoint y: 67, distance: 7.7
click at [151, 67] on input "2190.00" at bounding box center [215, 62] width 141 height 11
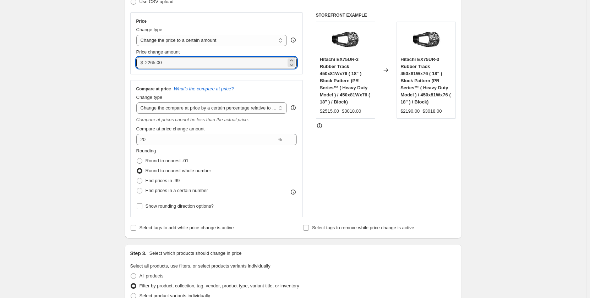
click at [153, 64] on input "2265.00" at bounding box center [215, 62] width 141 height 11
type input "2245.00"
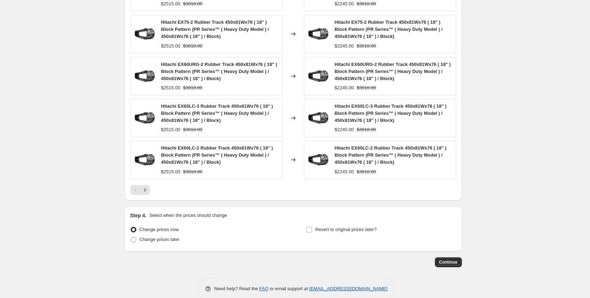
scroll to position [585, 0]
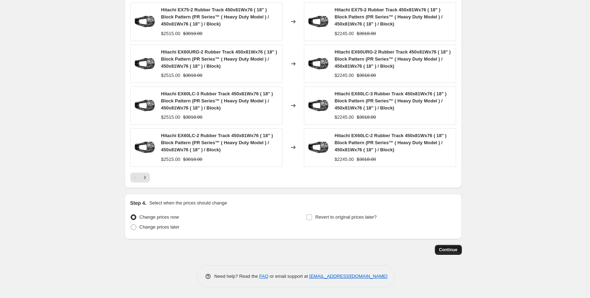
click at [446, 248] on span "Continue" at bounding box center [448, 250] width 18 height 6
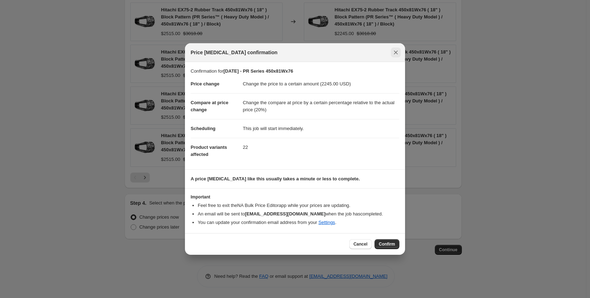
click at [398, 54] on icon "Close" at bounding box center [395, 52] width 7 height 7
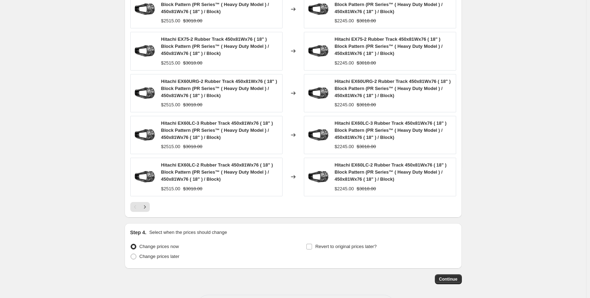
scroll to position [556, 0]
click at [446, 279] on span "Continue" at bounding box center [448, 279] width 18 height 6
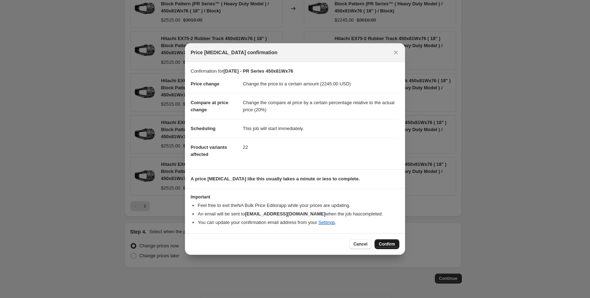
click at [389, 244] on span "Confirm" at bounding box center [387, 245] width 16 height 6
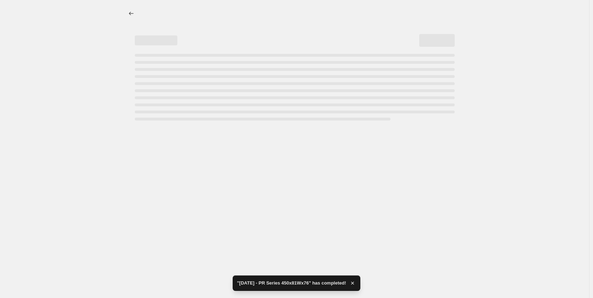
select select "pp"
select select "title"
select select "contains"
select select "title"
select select "contains"
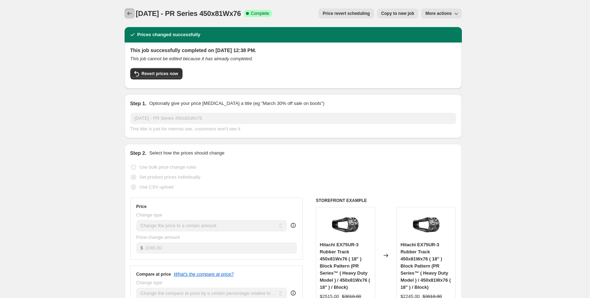
click at [129, 14] on icon "Price change jobs" at bounding box center [129, 13] width 7 height 7
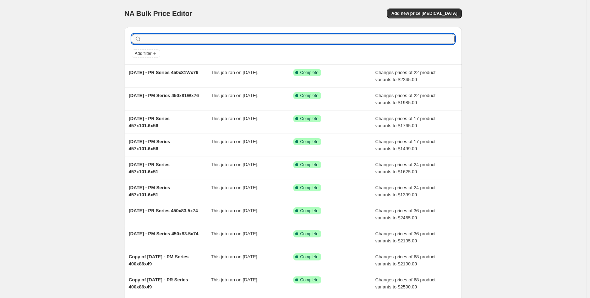
click at [200, 40] on input "text" at bounding box center [299, 39] width 312 height 10
type input "450x"
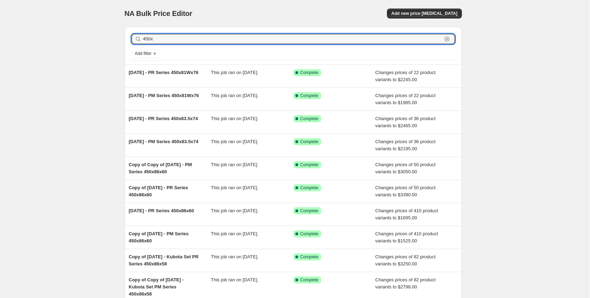
click at [200, 40] on input "450x" at bounding box center [292, 39] width 299 height 10
type input "450x83"
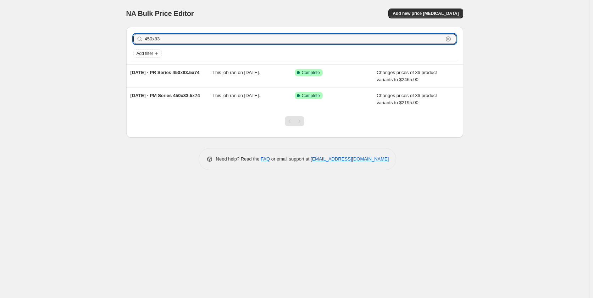
click at [200, 40] on input "450x83" at bounding box center [294, 39] width 299 height 10
type input "450x83x"
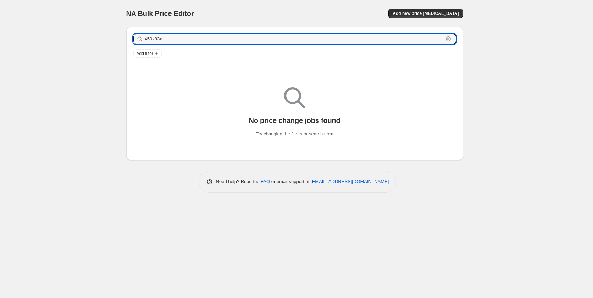
click at [200, 40] on input "450x83x" at bounding box center [294, 39] width 299 height 10
type input "450x83x74"
drag, startPoint x: 180, startPoint y: 40, endPoint x: 135, endPoint y: 42, distance: 45.1
click at [135, 42] on div "450x83x74 Clear" at bounding box center [294, 39] width 323 height 10
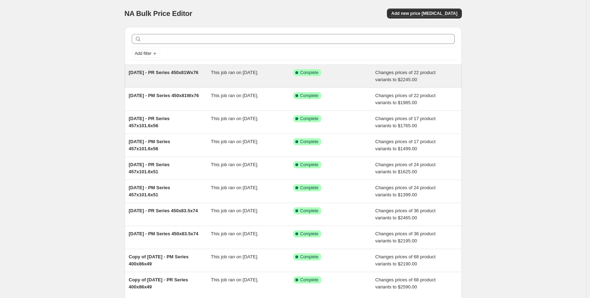
click at [194, 80] on div "[DATE] - PR Series 450x81Wx76" at bounding box center [170, 76] width 82 height 14
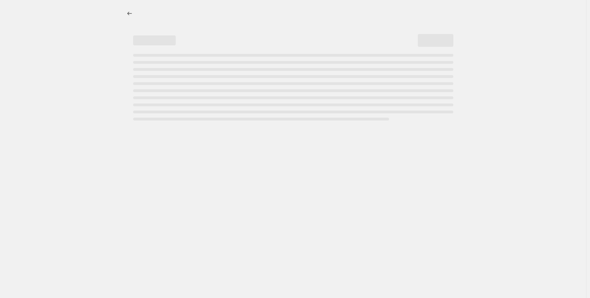
select select "pp"
select select "title"
select select "contains"
select select "title"
select select "contains"
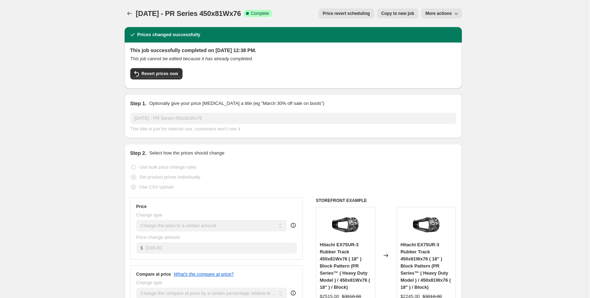
click at [390, 13] on span "Copy to new job" at bounding box center [397, 14] width 33 height 6
select select "pp"
select select "title"
select select "contains"
select select "title"
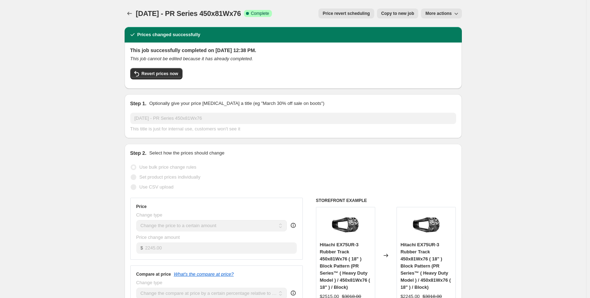
select select "contains"
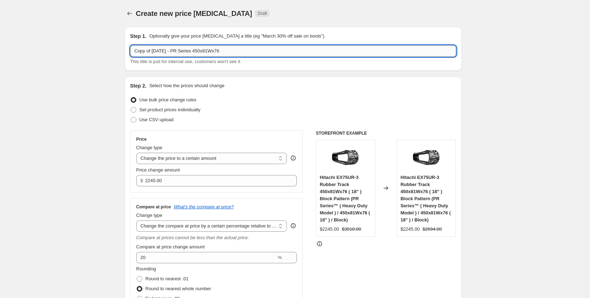
drag, startPoint x: 236, startPoint y: 52, endPoint x: 203, endPoint y: 55, distance: 32.8
click at [203, 55] on input "Copy of [DATE] - PR Series 450x81Wx76" at bounding box center [293, 50] width 326 height 11
paste input "3.5x74"
drag, startPoint x: 154, startPoint y: 52, endPoint x: 93, endPoint y: 59, distance: 61.8
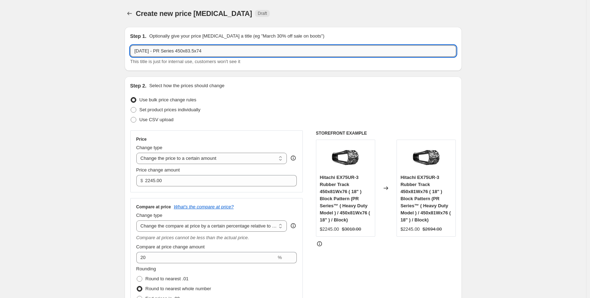
click at [167, 51] on input "[DATE] - PR Series 450x83.5x74" at bounding box center [293, 50] width 326 height 11
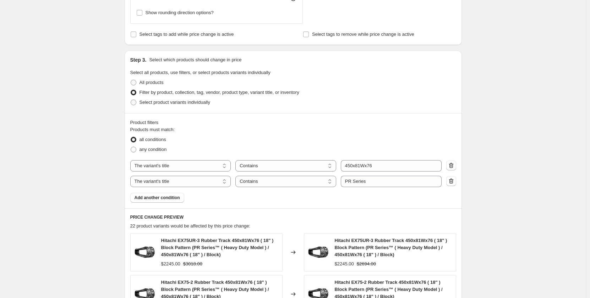
scroll to position [355, 0]
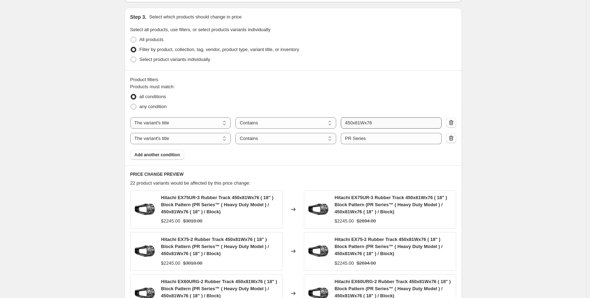
type input "[DATE] - PM Series 450x83.5x74"
drag, startPoint x: 380, startPoint y: 121, endPoint x: 339, endPoint y: 122, distance: 40.5
click at [339, 122] on div "The product The product's collection The product's tag The product's vendor The…" at bounding box center [285, 122] width 311 height 11
paste input "3.5x74"
type input "450x83.5x74"
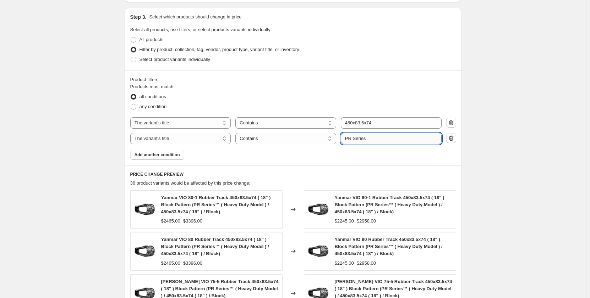
click at [352, 139] on input "PR Series" at bounding box center [391, 138] width 101 height 11
type input "PM Series"
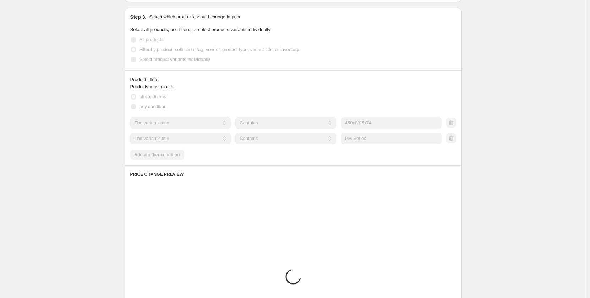
click at [100, 144] on div "Create new price change job. This page is ready Create new price change job Dra…" at bounding box center [293, 63] width 586 height 836
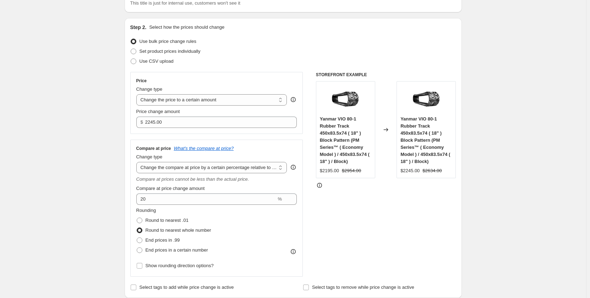
scroll to position [59, 0]
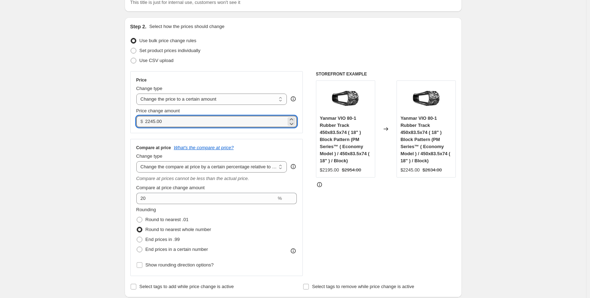
drag, startPoint x: 176, startPoint y: 126, endPoint x: 132, endPoint y: 127, distance: 43.7
click at [132, 127] on div "Price Change type Change the price to a certain amount Change the price by a ce…" at bounding box center [216, 102] width 173 height 62
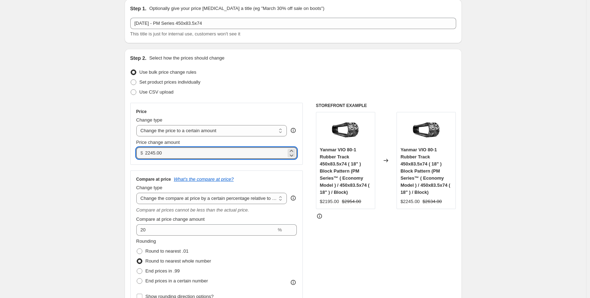
scroll to position [24, 0]
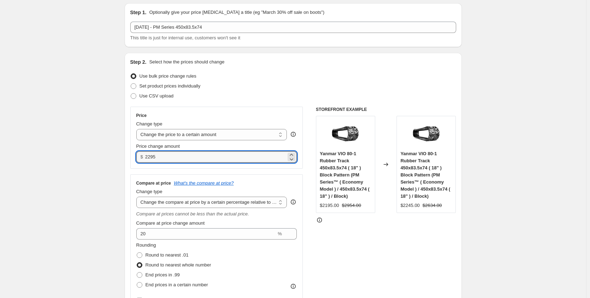
type input "2295.00"
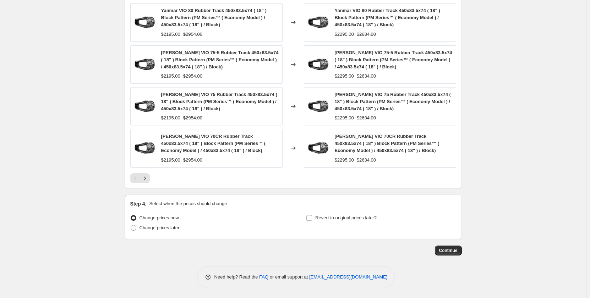
scroll to position [585, 0]
click at [452, 250] on span "Continue" at bounding box center [448, 250] width 18 height 6
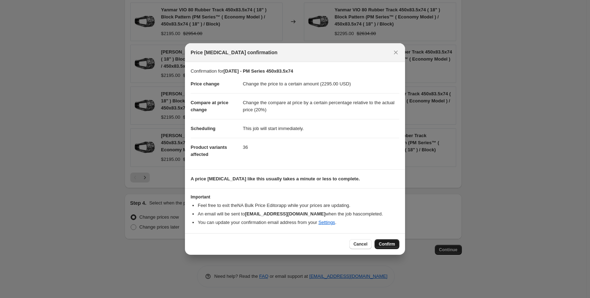
click at [386, 247] on span "Confirm" at bounding box center [387, 245] width 16 height 6
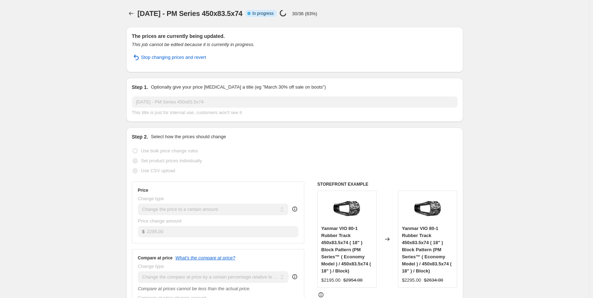
select select "pp"
select select "title"
select select "contains"
select select "title"
select select "contains"
